Goal: Check status

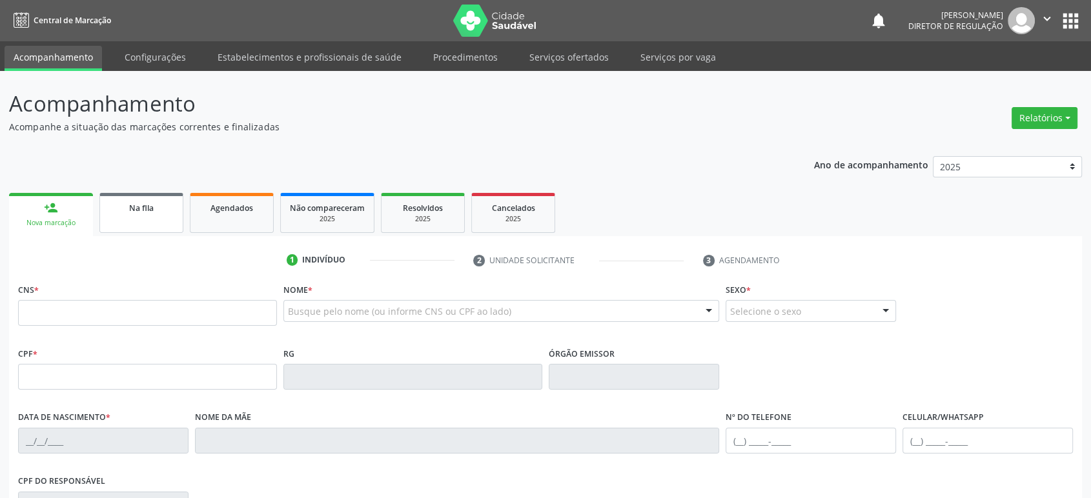
click at [123, 216] on link "Na fila" at bounding box center [141, 213] width 84 height 40
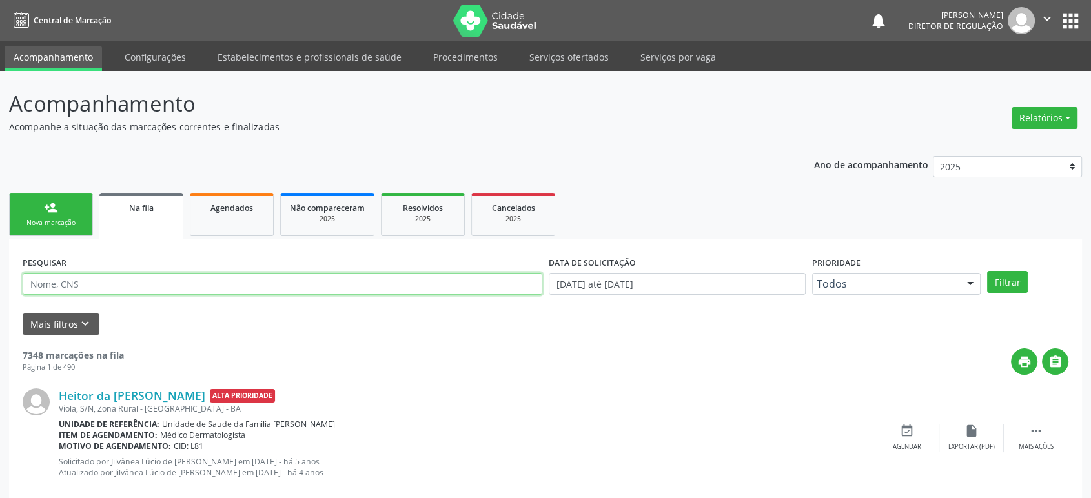
click at [123, 284] on input "text" at bounding box center [283, 284] width 520 height 22
click at [987, 271] on button "Filtrar" at bounding box center [1007, 282] width 41 height 22
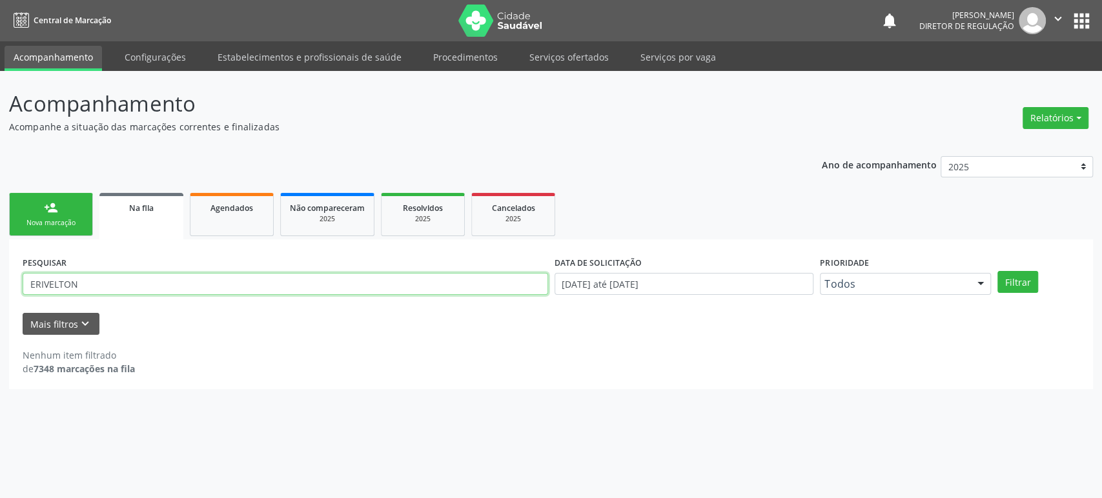
click at [123, 284] on input "ERIVELTON" at bounding box center [285, 284] width 525 height 22
click at [997, 271] on button "Filtrar" at bounding box center [1017, 282] width 41 height 22
click at [36, 285] on input "ERIVELT" at bounding box center [285, 284] width 525 height 22
click at [997, 271] on button "Filtrar" at bounding box center [1017, 282] width 41 height 22
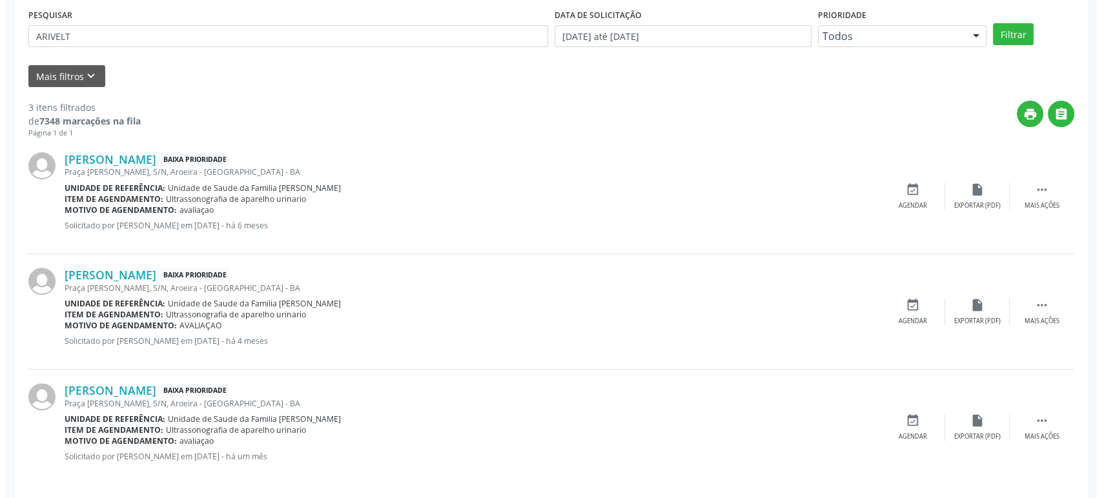
scroll to position [256, 0]
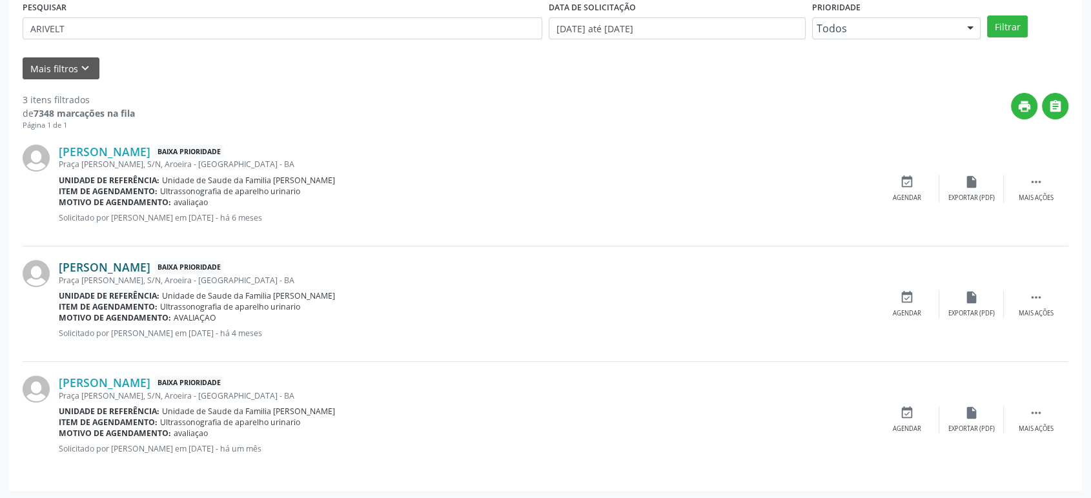
click at [123, 267] on link "[PERSON_NAME]" at bounding box center [105, 267] width 92 height 14
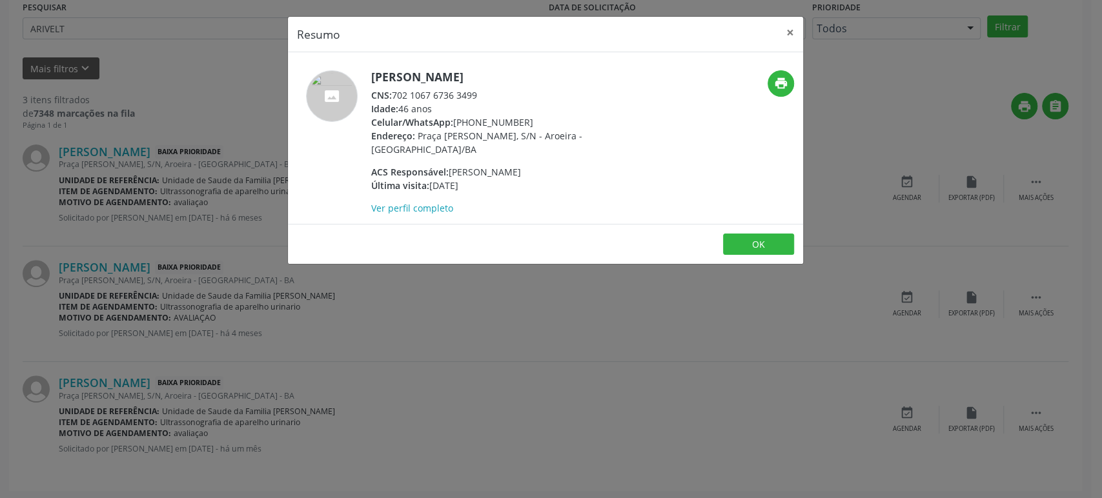
drag, startPoint x: 369, startPoint y: 77, endPoint x: 525, endPoint y: 66, distance: 156.6
click at [525, 66] on div "[PERSON_NAME] CNS: 702 1067 6736 3499 Idade: 46 anos Celular/WhatsApp: [PHONE_N…" at bounding box center [545, 138] width 515 height 172
copy h5 "[PERSON_NAME]"
click at [170, 259] on div "Resumo × [PERSON_NAME] CNS: 702 1067 6736 3499 Idade: 46 anos Celular/WhatsApp:…" at bounding box center [551, 249] width 1102 height 498
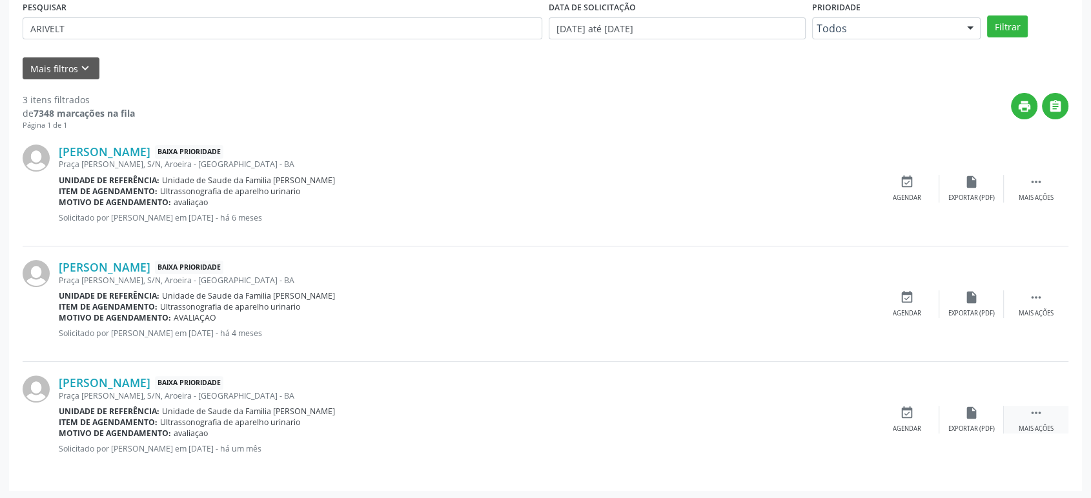
click at [1037, 412] on icon "" at bounding box center [1036, 413] width 14 height 14
click at [933, 414] on div "cancel Cancelar" at bounding box center [907, 420] width 65 height 28
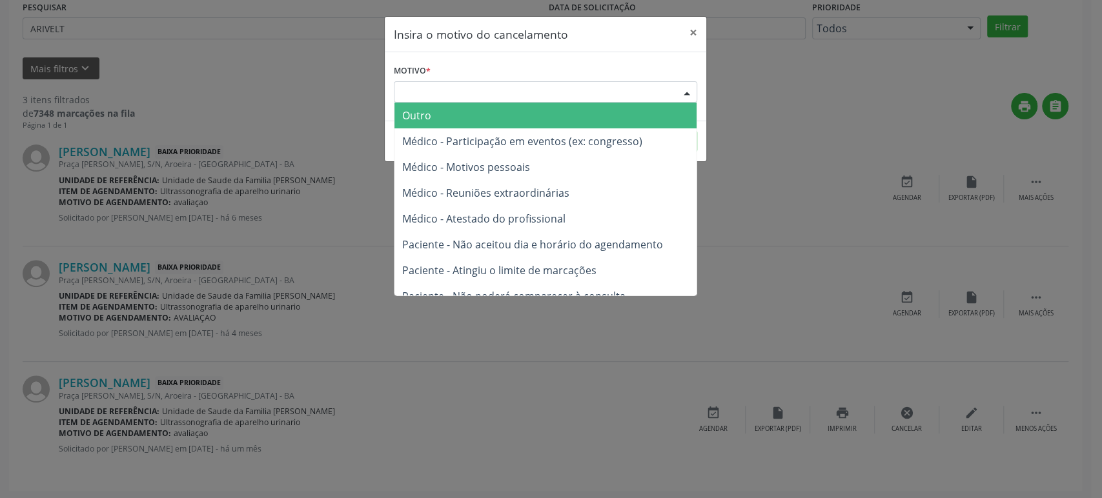
click at [505, 90] on div "Escolha o motivo" at bounding box center [545, 92] width 303 height 22
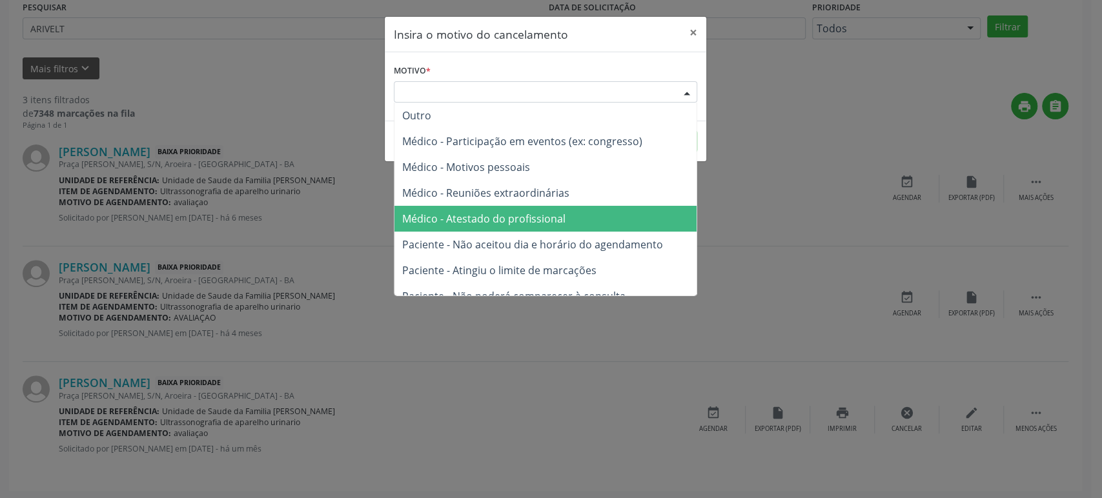
click at [501, 221] on span "Médico - Atestado do profissional" at bounding box center [483, 219] width 163 height 14
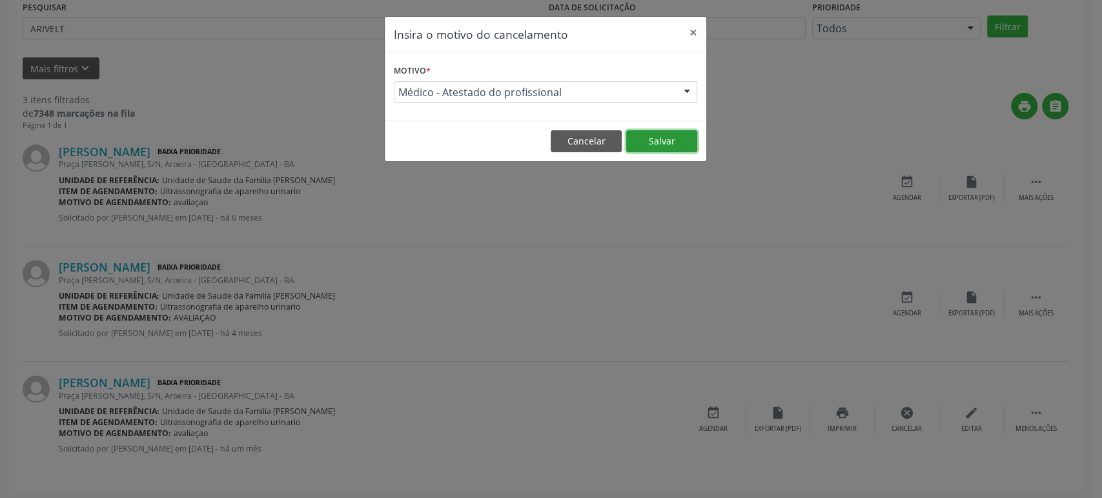
click at [691, 143] on button "Salvar" at bounding box center [661, 141] width 71 height 22
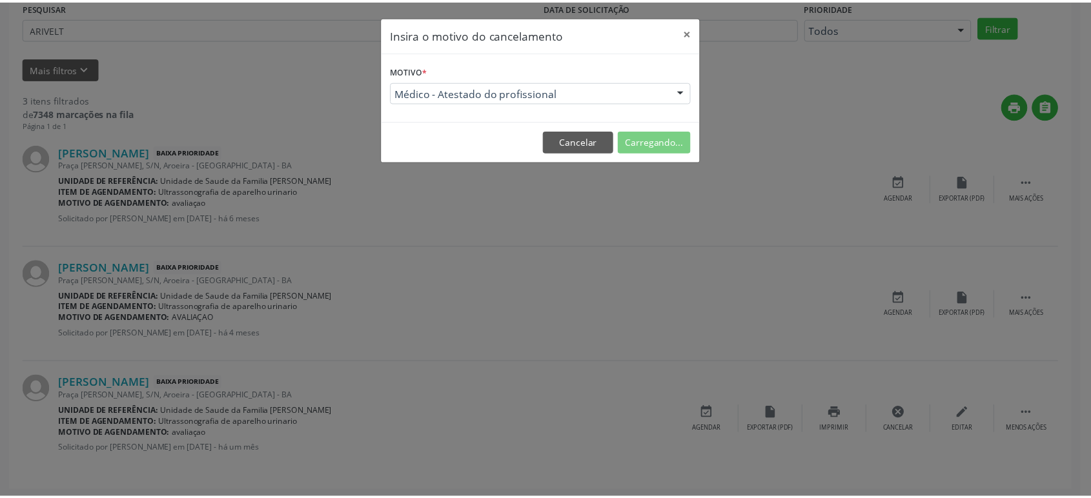
scroll to position [0, 0]
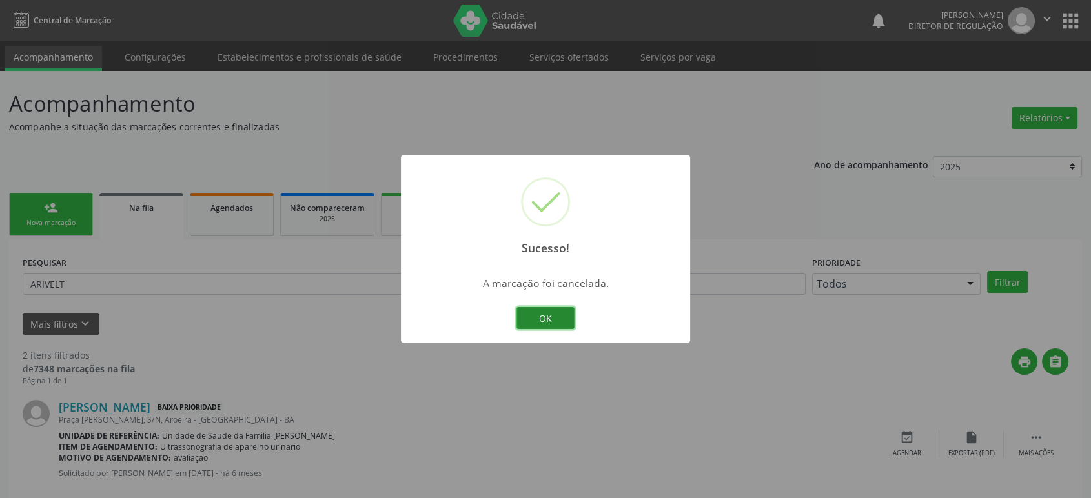
click at [558, 318] on button "OK" at bounding box center [545, 318] width 58 height 22
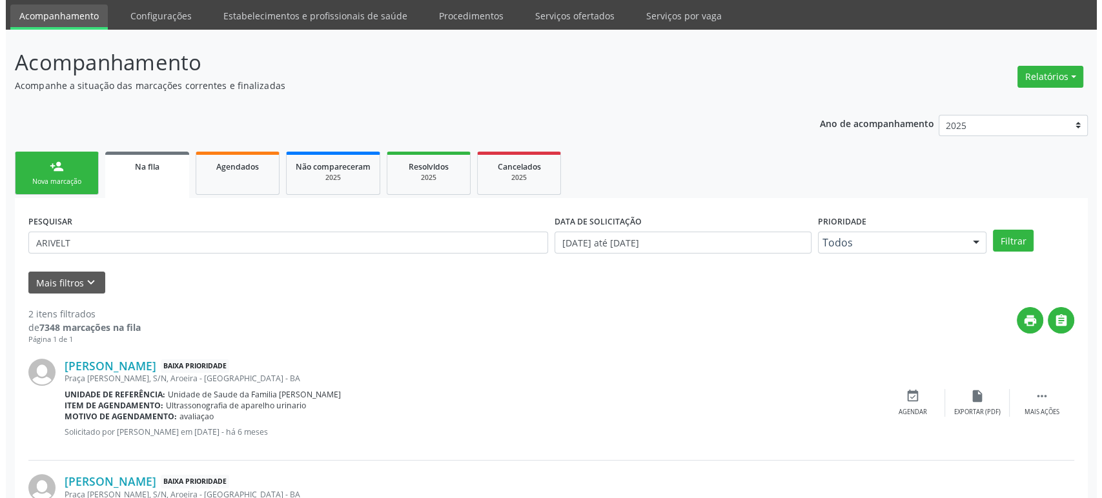
scroll to position [140, 0]
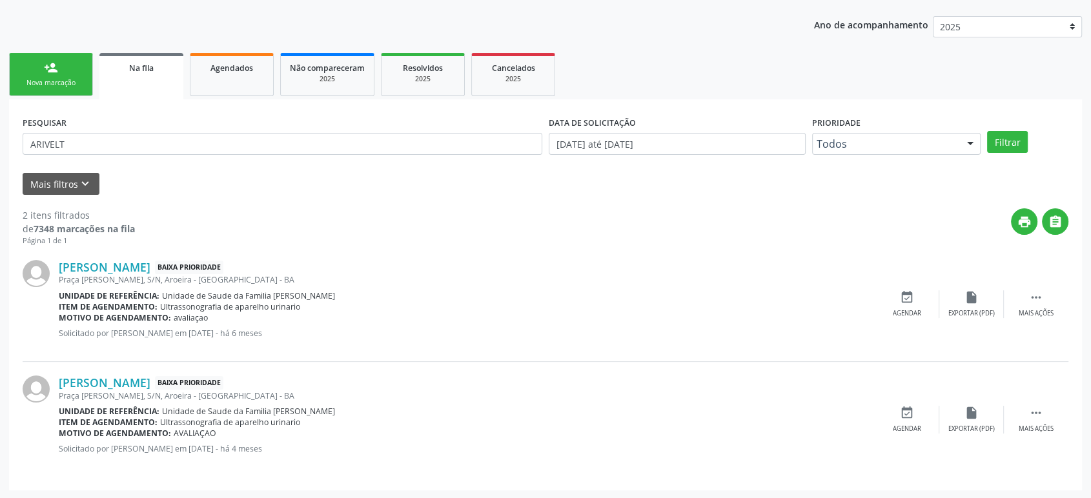
click at [1046, 283] on div "[PERSON_NAME] Baixa Prioridade [GEOGRAPHIC_DATA][PERSON_NAME], S/N, [GEOGRAPHIC…" at bounding box center [546, 305] width 1046 height 116
click at [1042, 300] on icon "" at bounding box center [1036, 297] width 14 height 14
click at [900, 294] on icon "cancel" at bounding box center [907, 297] width 14 height 14
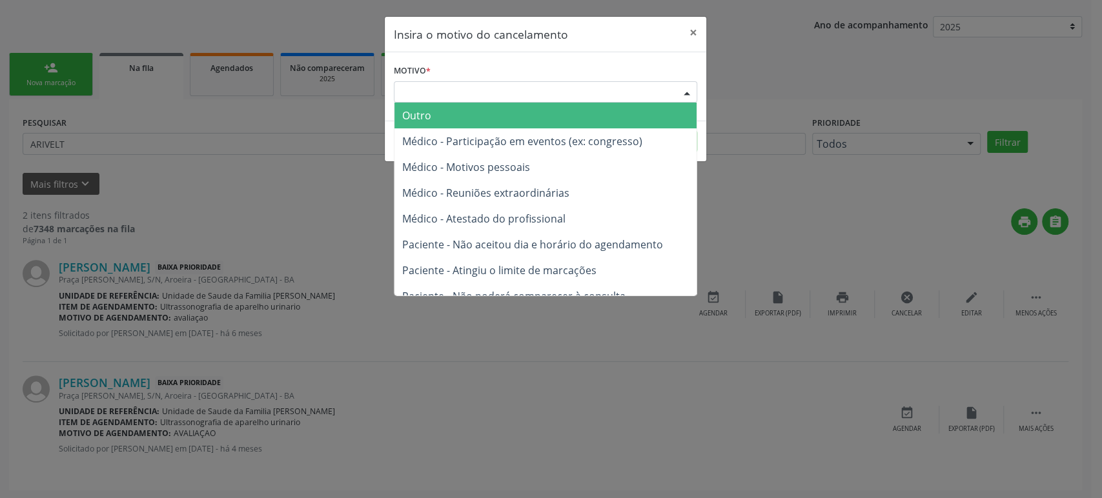
click at [421, 102] on div "Escolha o motivo Outro Médico - Participação em eventos (ex: congresso) Médico …" at bounding box center [545, 92] width 303 height 22
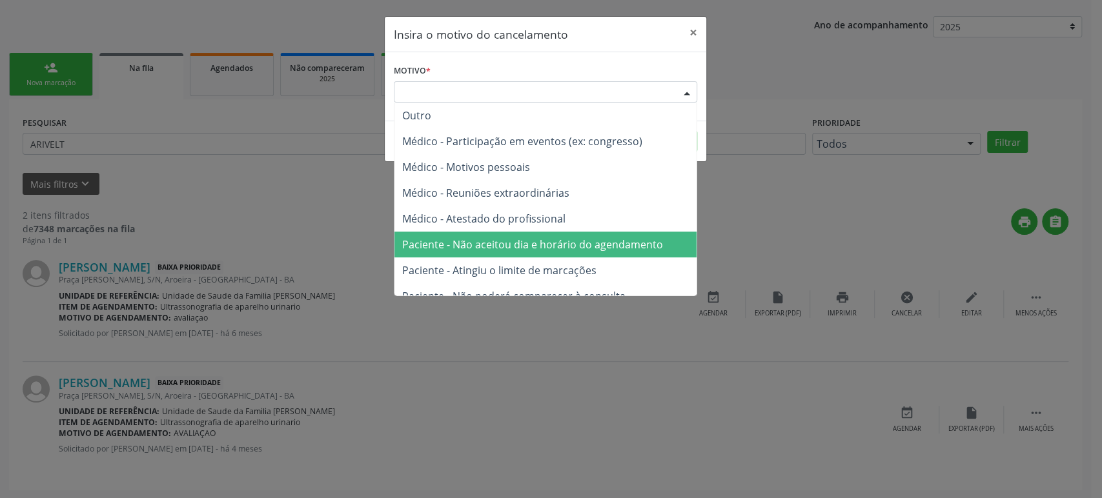
click at [512, 244] on span "Paciente - Não aceitou dia e horário do agendamento" at bounding box center [532, 245] width 261 height 14
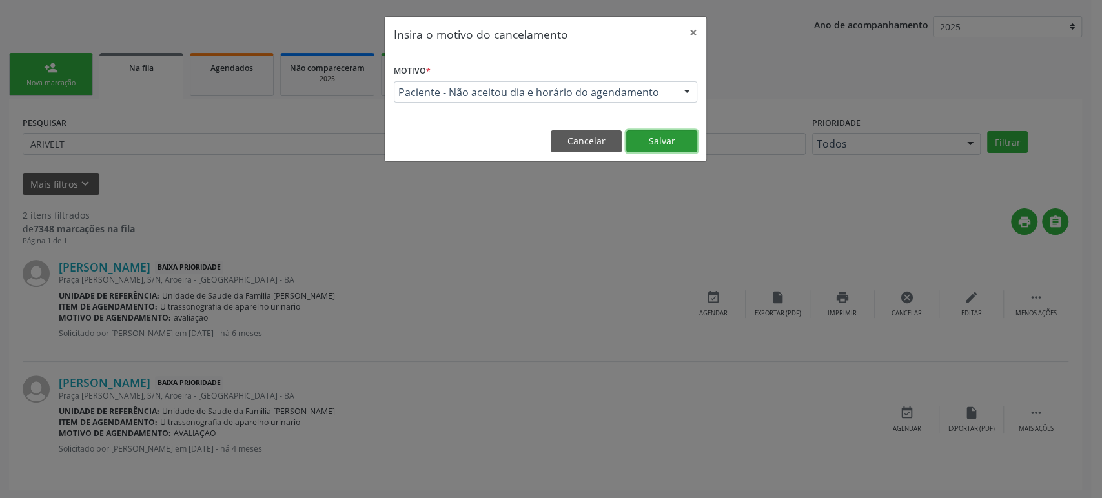
click at [656, 149] on button "Salvar" at bounding box center [661, 141] width 71 height 22
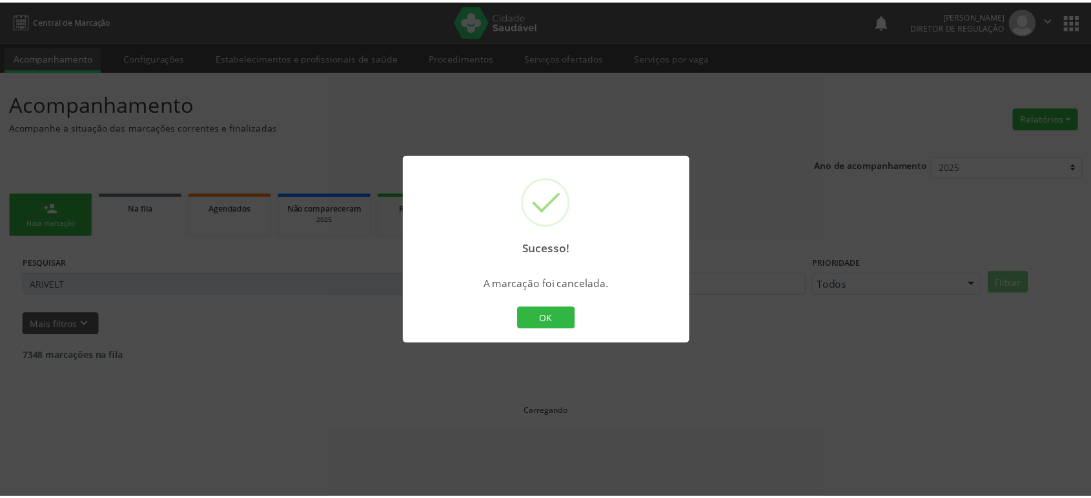
scroll to position [0, 0]
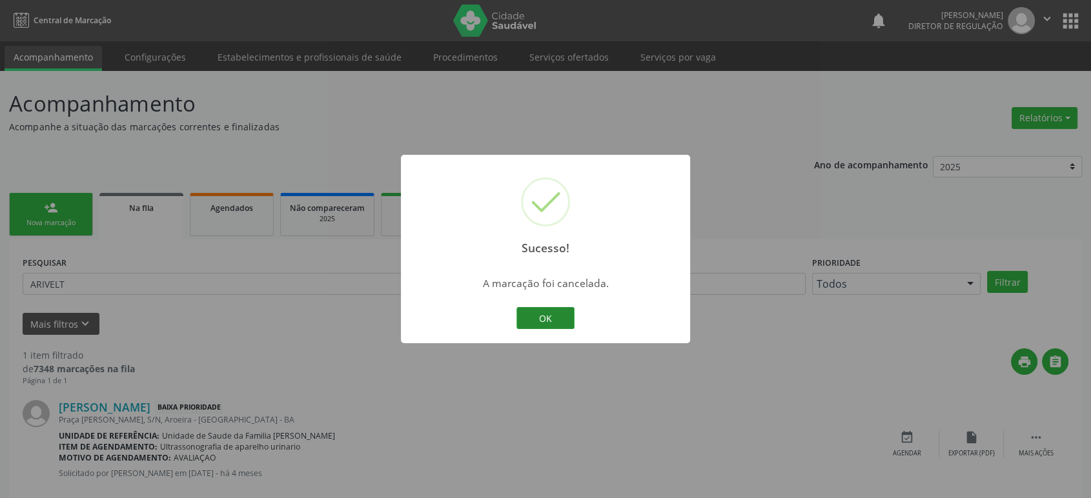
drag, startPoint x: 577, startPoint y: 316, endPoint x: 567, endPoint y: 319, distance: 10.2
click at [569, 319] on div "OK Cancel" at bounding box center [546, 318] width 64 height 27
click at [567, 319] on button "OK" at bounding box center [545, 318] width 58 height 22
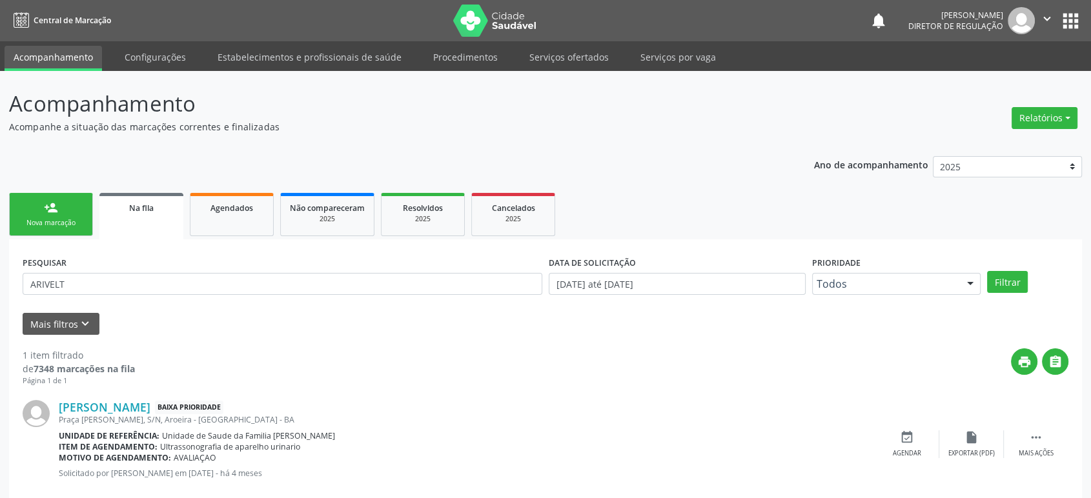
click at [1039, 423] on div "[PERSON_NAME] Baixa Prioridade [GEOGRAPHIC_DATA][PERSON_NAME], S/N, [GEOGRAPHIC…" at bounding box center [546, 444] width 1046 height 115
click at [1043, 441] on div " Mais ações" at bounding box center [1036, 444] width 65 height 28
click at [902, 440] on icon "cancel" at bounding box center [907, 437] width 14 height 14
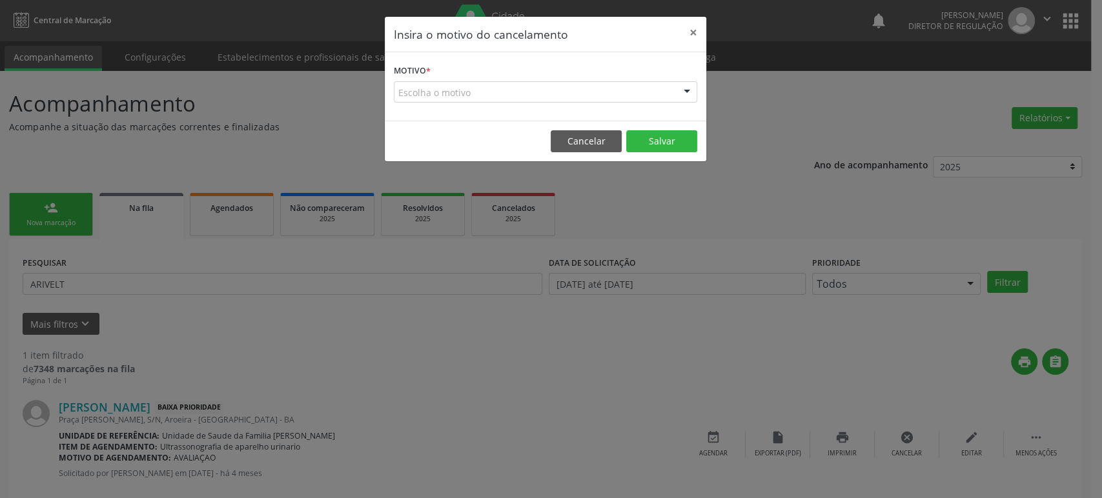
click at [507, 92] on div "Escolha o motivo" at bounding box center [545, 92] width 303 height 22
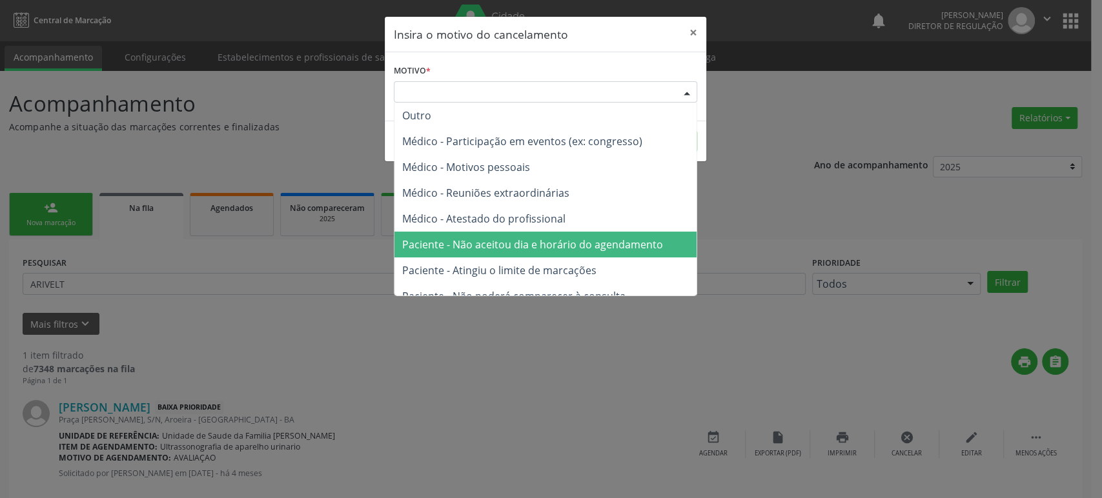
click at [505, 234] on span "Paciente - Não aceitou dia e horário do agendamento" at bounding box center [545, 245] width 302 height 26
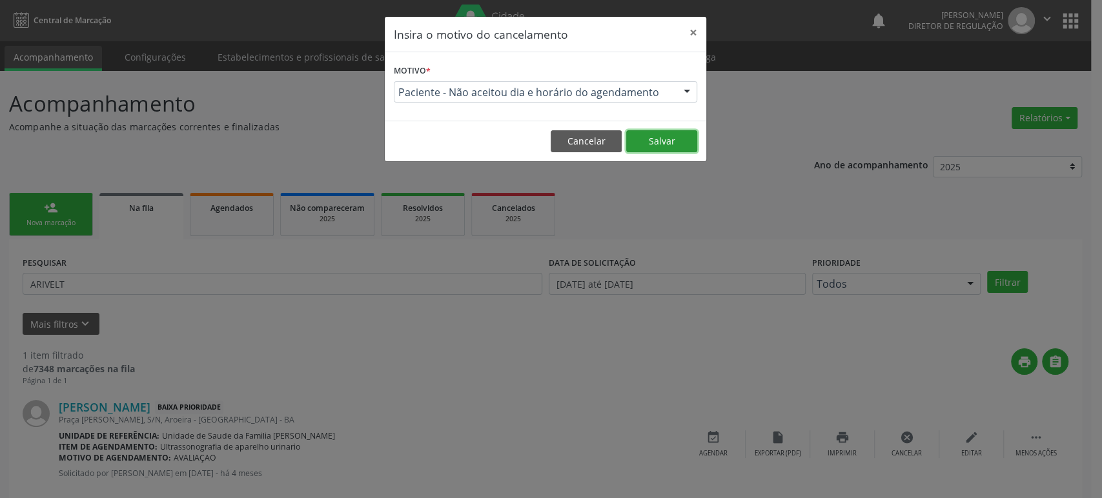
click at [642, 136] on button "Salvar" at bounding box center [661, 141] width 71 height 22
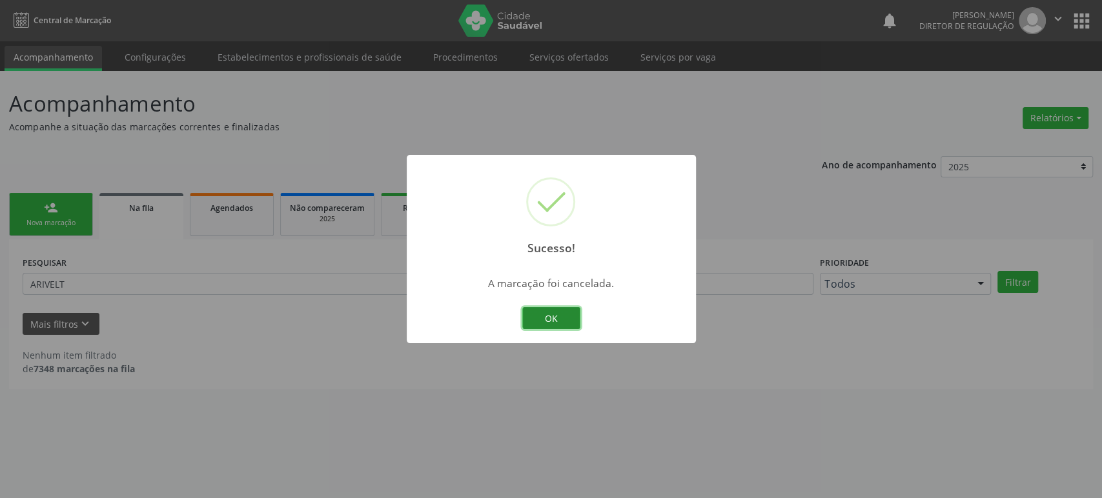
click at [552, 312] on button "OK" at bounding box center [551, 318] width 58 height 22
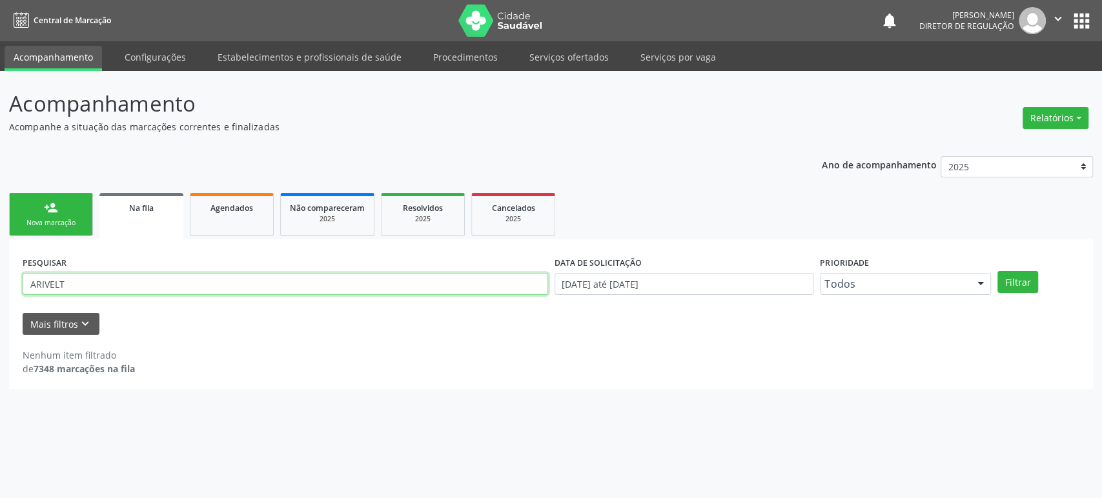
click at [159, 277] on input "ARIVELT" at bounding box center [285, 284] width 525 height 22
click at [997, 271] on button "Filtrar" at bounding box center [1017, 282] width 41 height 22
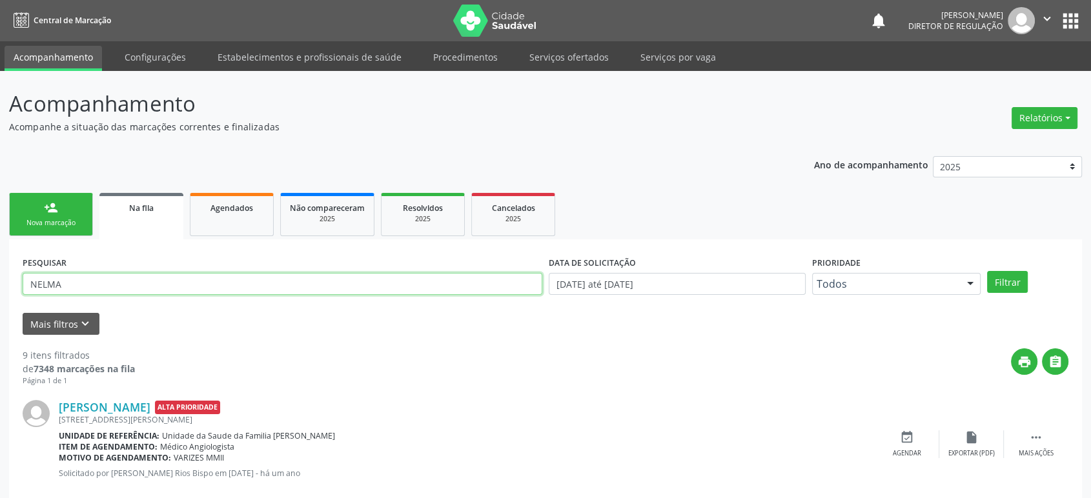
click at [90, 288] on input "NELMA" at bounding box center [283, 284] width 520 height 22
type input "[PERSON_NAME][DATE]"
click at [987, 271] on button "Filtrar" at bounding box center [1007, 282] width 41 height 22
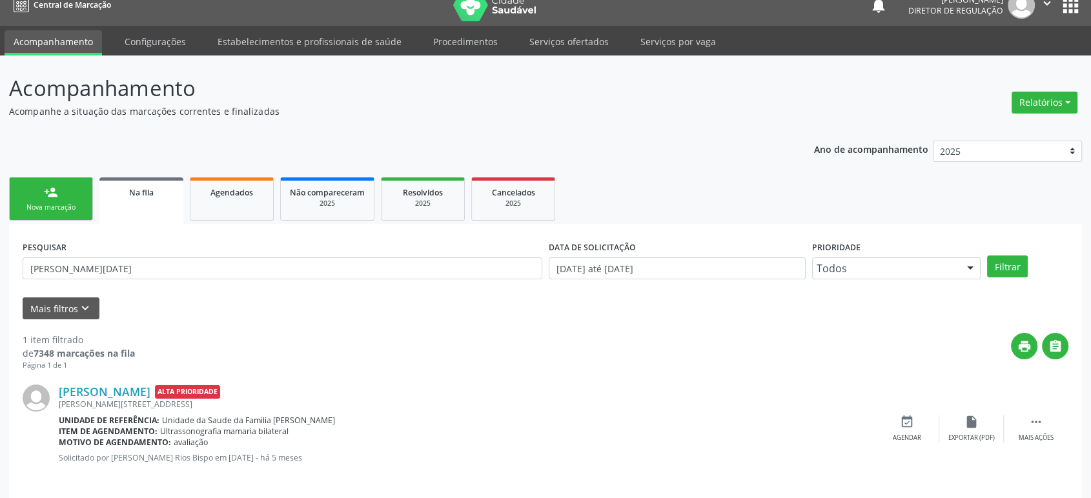
scroll to position [25, 0]
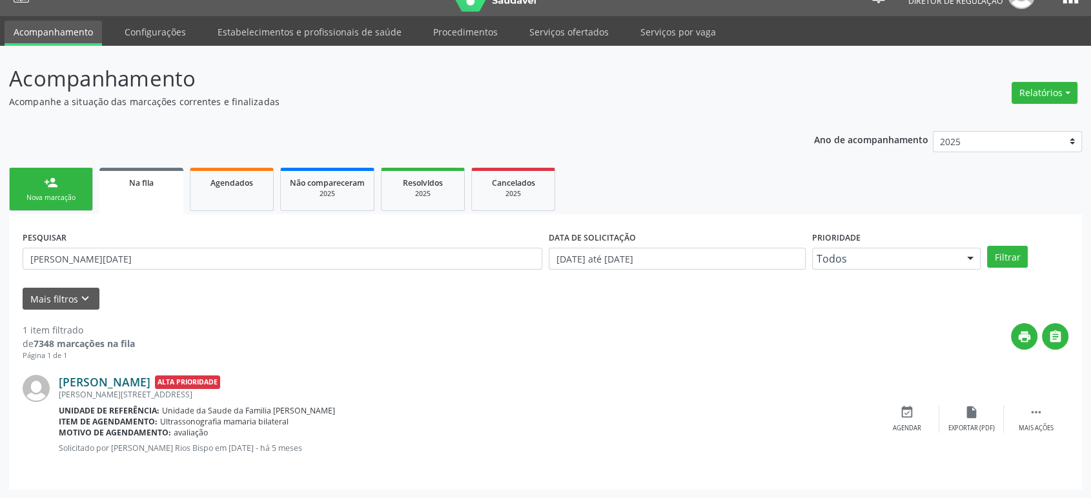
click at [129, 382] on link "[PERSON_NAME]" at bounding box center [105, 382] width 92 height 14
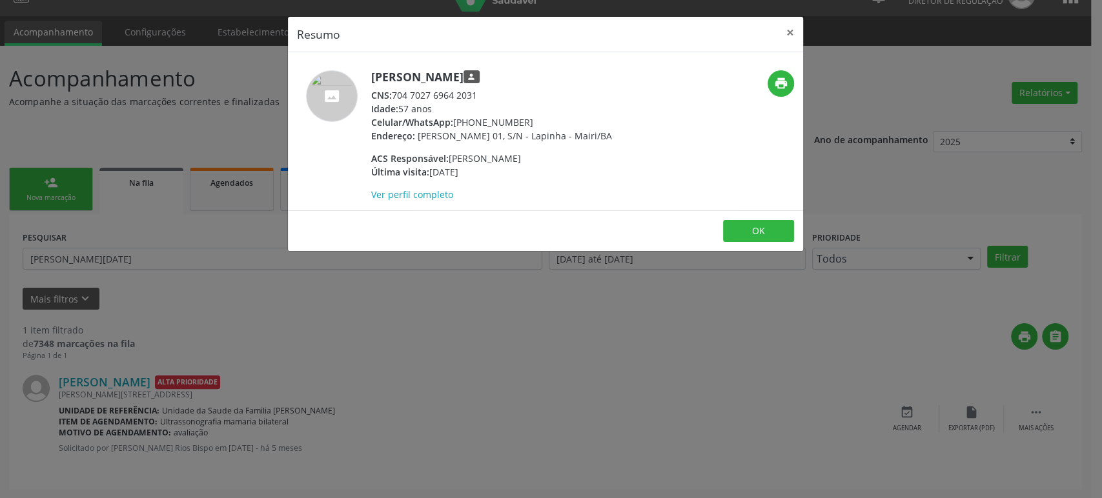
drag, startPoint x: 372, startPoint y: 73, endPoint x: 533, endPoint y: 76, distance: 161.4
click at [533, 76] on h5 "[PERSON_NAME] person" at bounding box center [491, 77] width 241 height 14
copy h5 "[PERSON_NAME]"
click at [106, 370] on div "Resumo × [PERSON_NAME] person CNS: 704 7027 6964 2031 Idade: 57 anos Celular/Wh…" at bounding box center [551, 249] width 1102 height 498
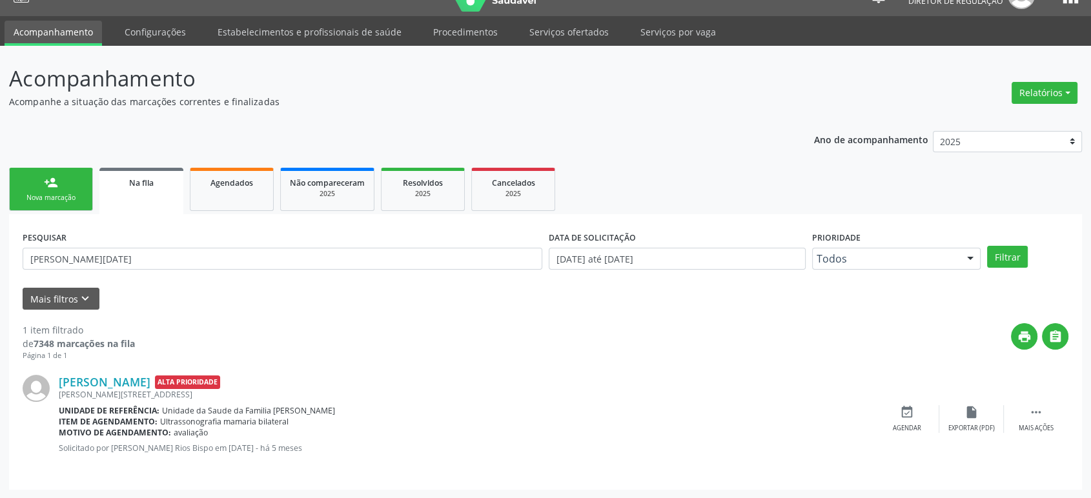
click at [383, 358] on div "print " at bounding box center [601, 342] width 933 height 38
